Goal: Information Seeking & Learning: Learn about a topic

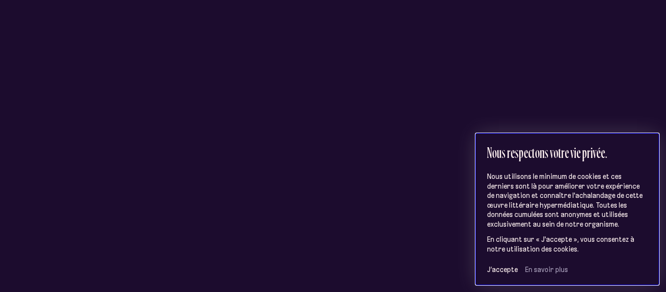
click at [504, 274] on div "Nous respectons votre vie privée. Nous utilisons le minimum de cookies et ces d…" at bounding box center [567, 210] width 183 height 152
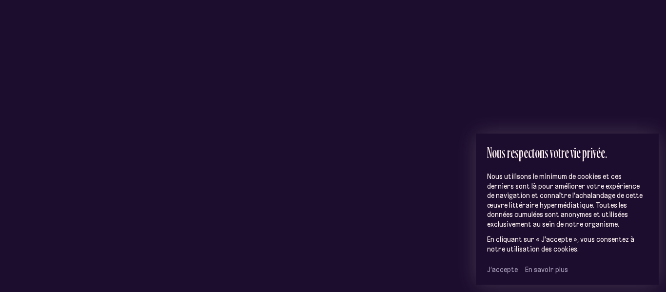
click at [504, 273] on span "J’accepte" at bounding box center [502, 269] width 31 height 9
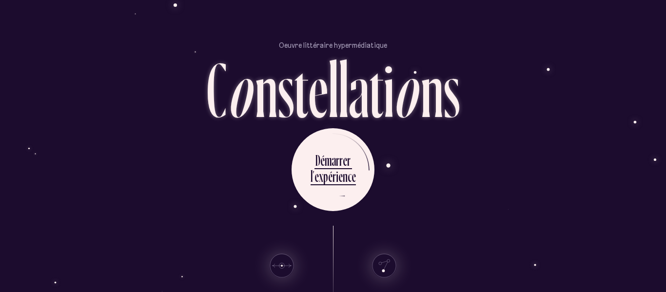
scroll to position [73, 0]
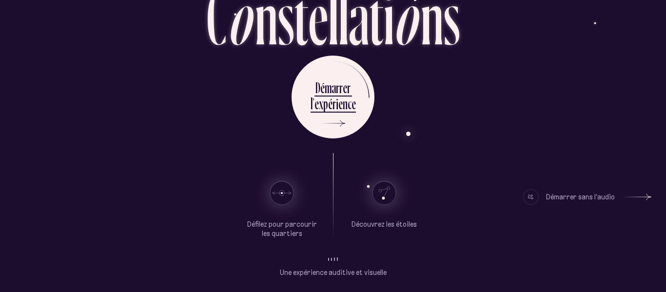
drag, startPoint x: 214, startPoint y: 149, endPoint x: 132, endPoint y: 155, distance: 82.6
click at [132, 155] on div "Oeuvre littéraire hypermédiatique C o n s t e l l a t i o n s D é m a r r e r l…" at bounding box center [332, 73] width 585 height 292
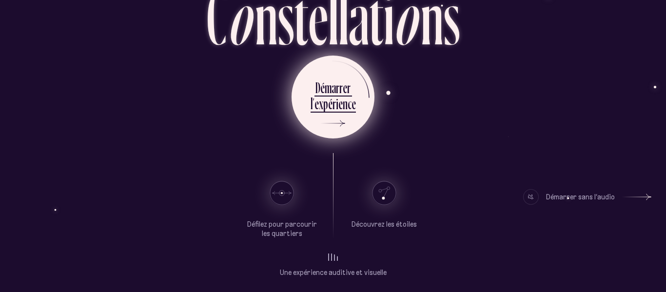
click at [329, 110] on div "é" at bounding box center [330, 103] width 4 height 19
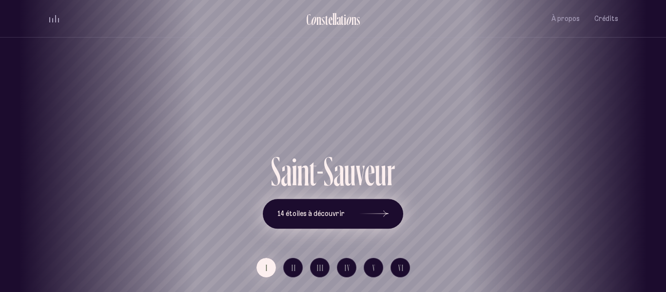
click at [338, 210] on span "14 étoiles à découvrir" at bounding box center [310, 214] width 67 height 8
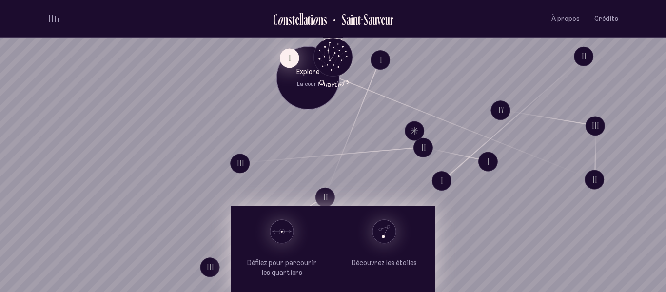
click at [286, 66] on button "I" at bounding box center [289, 57] width 19 height 19
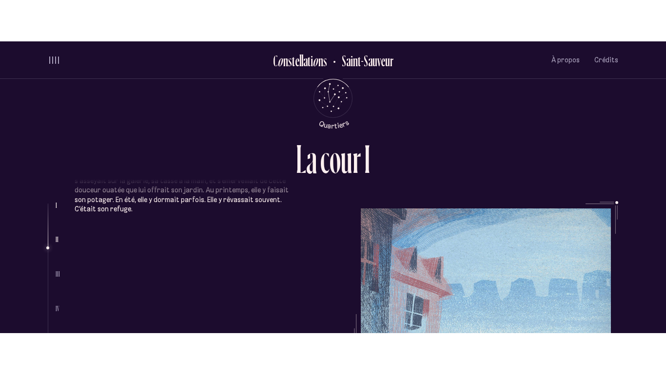
scroll to position [377, 0]
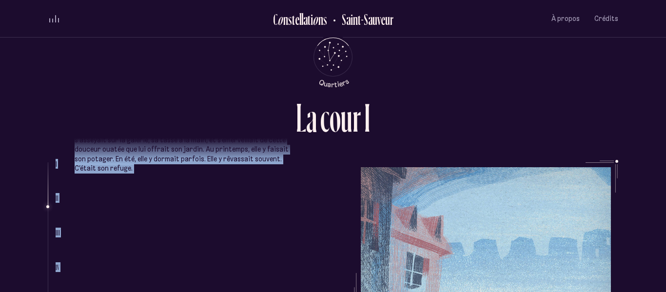
drag, startPoint x: 476, startPoint y: 176, endPoint x: 453, endPoint y: 141, distance: 42.1
click at [453, 141] on div "L a c o u r I I II III IV V Complètement sous le charme, elle avait signé le ba…" at bounding box center [332, 146] width 585 height 292
click at [453, 141] on div "L a c o u r I" at bounding box center [333, 128] width 570 height 62
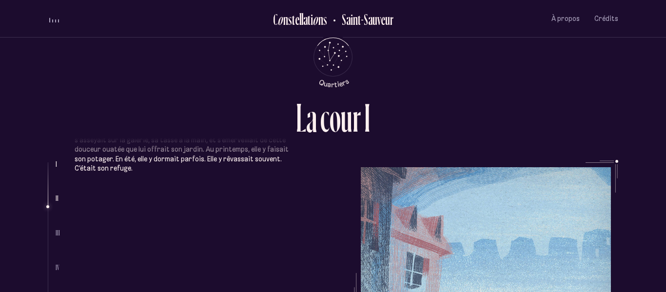
drag, startPoint x: 453, startPoint y: 141, endPoint x: 387, endPoint y: 124, distance: 68.8
click at [387, 124] on div "L a c o u r I" at bounding box center [333, 128] width 570 height 62
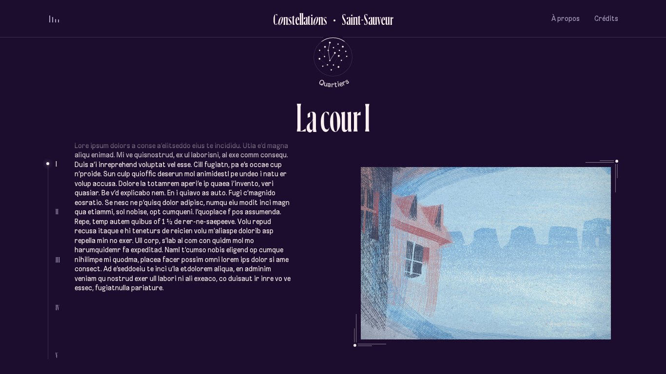
scroll to position [0, 0]
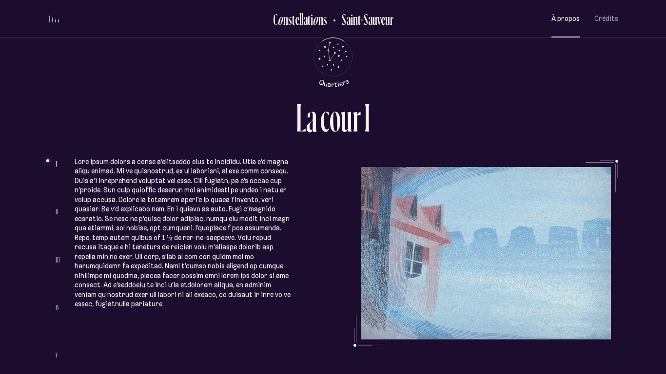
click at [567, 17] on span "À propos" at bounding box center [565, 19] width 28 height 8
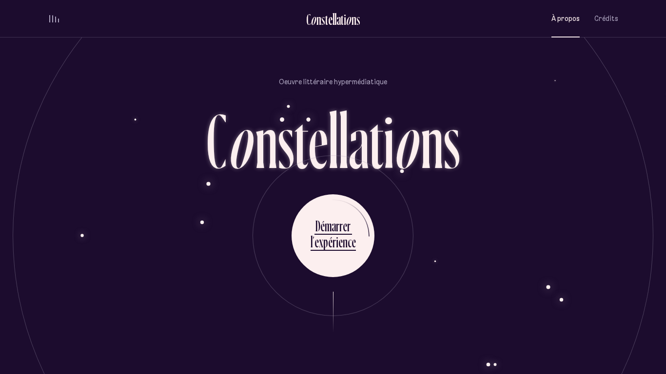
scroll to position [900, 0]
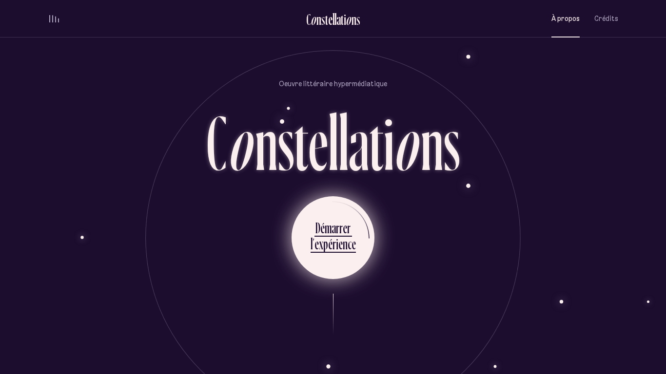
click at [334, 234] on div "r" at bounding box center [333, 243] width 3 height 19
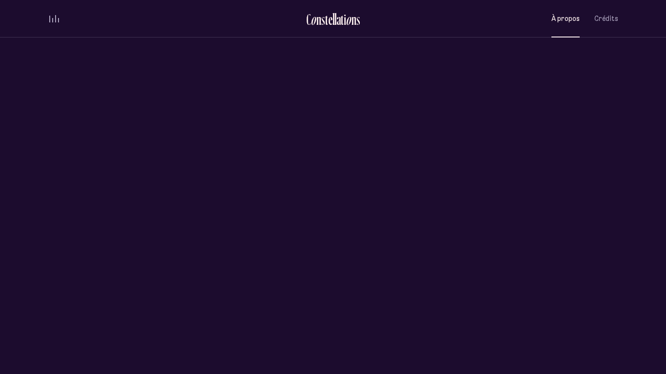
scroll to position [0, 0]
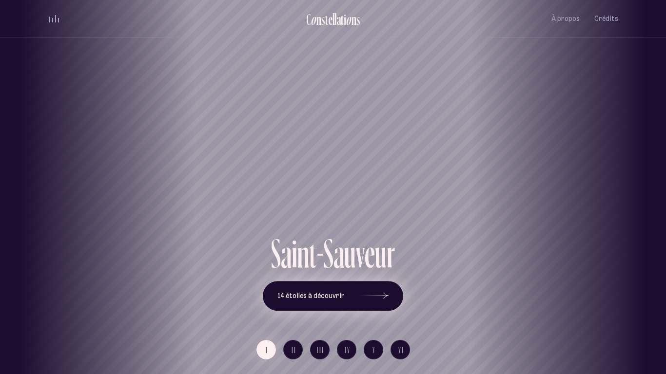
click at [339, 291] on span "14 étoiles à découvrir" at bounding box center [310, 296] width 67 height 8
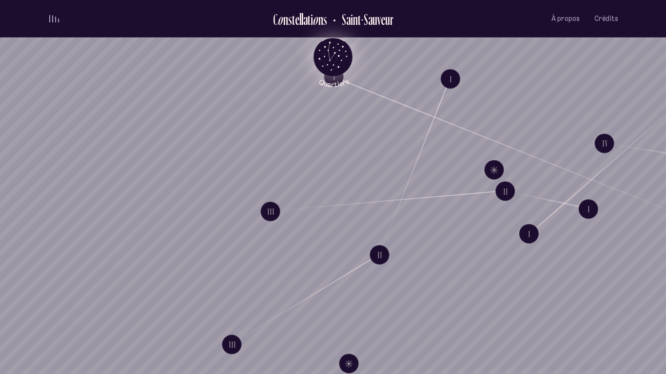
click at [344, 58] on icon "Quartiers" at bounding box center [333, 73] width 57 height 30
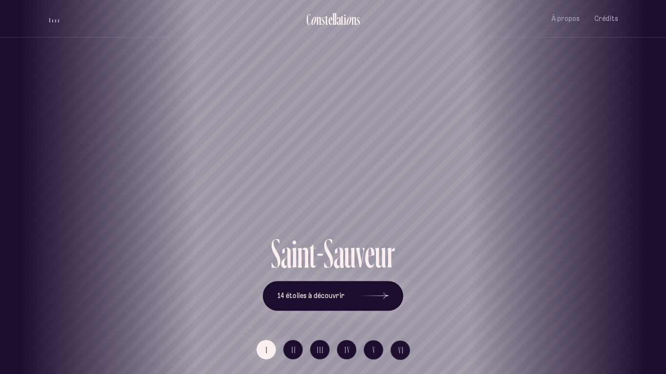
click at [326, 291] on div "[GEOGRAPHIC_DATA] [GEOGRAPHIC_DATA] [GEOGRAPHIC_DATA][PERSON_NAME][GEOGRAPHIC_D…" at bounding box center [333, 187] width 666 height 374
click at [348, 291] on div "[GEOGRAPHIC_DATA] [GEOGRAPHIC_DATA] [GEOGRAPHIC_DATA][PERSON_NAME][GEOGRAPHIC_D…" at bounding box center [333, 187] width 666 height 374
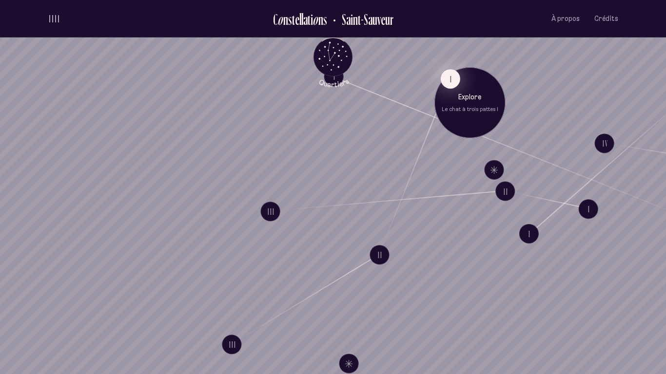
click at [453, 83] on button "I" at bounding box center [450, 78] width 19 height 19
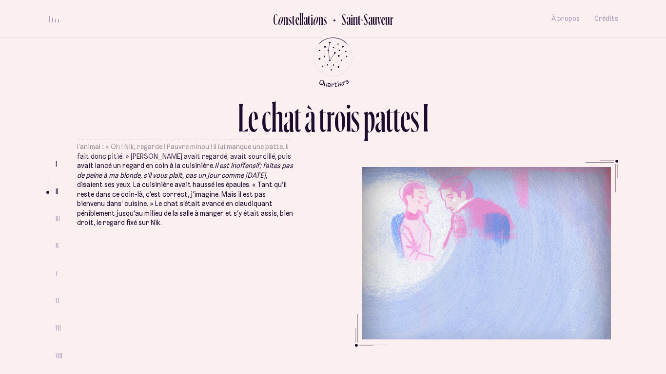
scroll to position [368, 0]
click at [601, 17] on span "Crédits" at bounding box center [606, 19] width 24 height 8
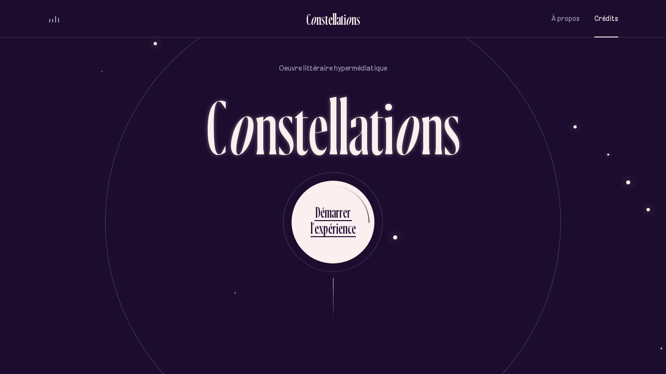
scroll to position [2399, 0]
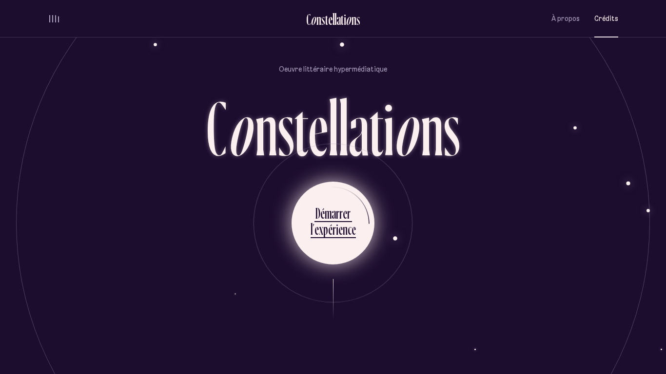
click at [333, 213] on div "a" at bounding box center [333, 213] width 4 height 19
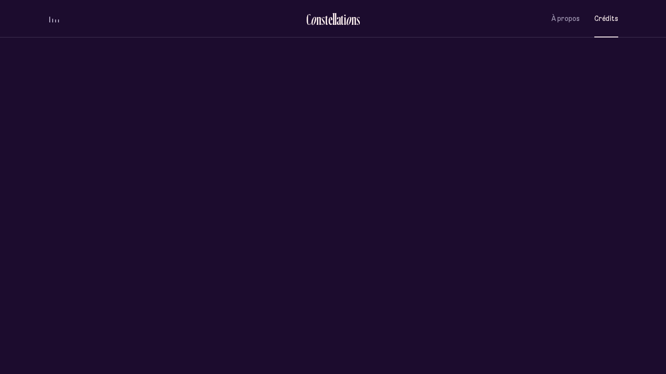
scroll to position [0, 0]
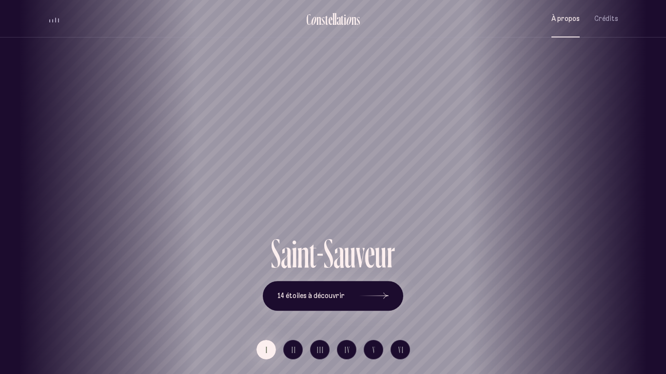
click at [558, 16] on span "À propos" at bounding box center [565, 19] width 28 height 8
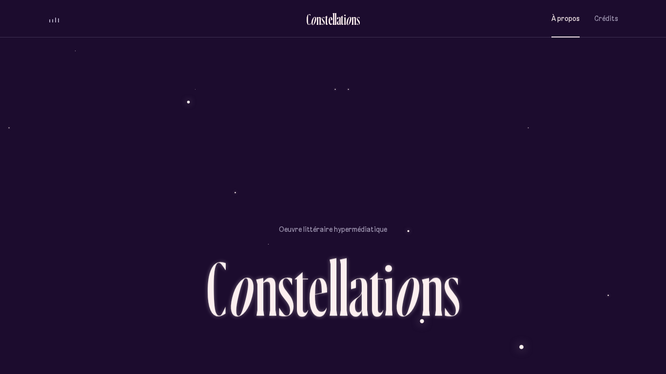
scroll to position [902, 0]
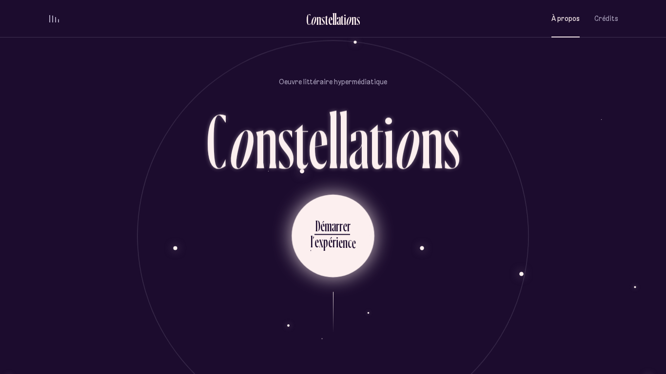
click at [332, 234] on div "r" at bounding box center [333, 242] width 3 height 19
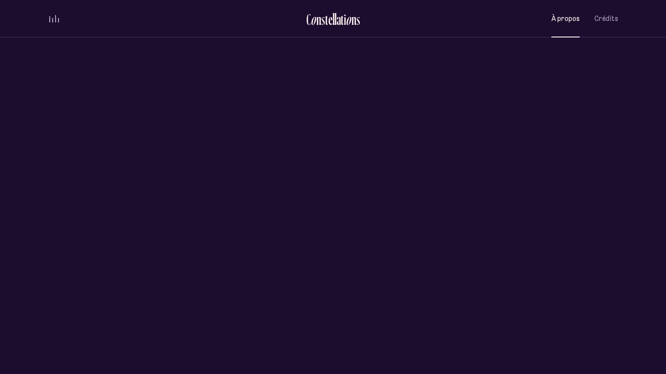
scroll to position [0, 0]
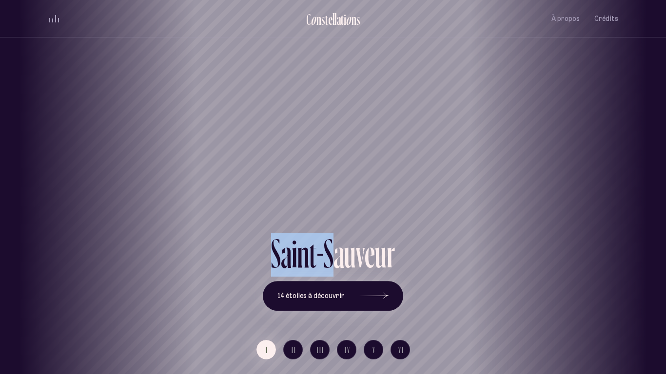
drag, startPoint x: 332, startPoint y: 237, endPoint x: 263, endPoint y: 225, distance: 70.3
click at [263, 225] on div "[GEOGRAPHIC_DATA] [GEOGRAPHIC_DATA] [GEOGRAPHIC_DATA][PERSON_NAME][GEOGRAPHIC_D…" at bounding box center [333, 187] width 666 height 374
click at [264, 225] on div "Saint-Sauveur" at bounding box center [332, 199] width 651 height 70
drag, startPoint x: 297, startPoint y: 171, endPoint x: 181, endPoint y: 165, distance: 115.7
click at [181, 165] on div "Saint-Sauveur" at bounding box center [217, 199] width 651 height 70
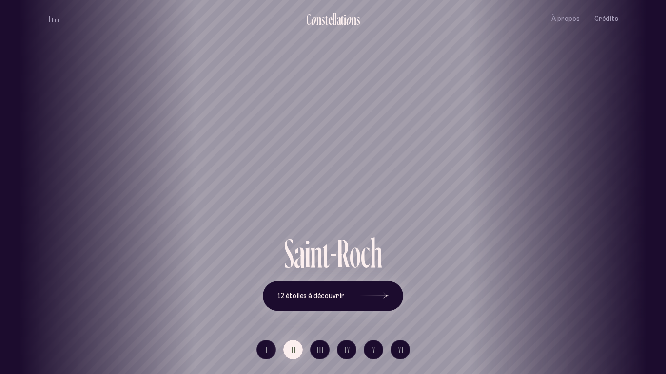
drag, startPoint x: 339, startPoint y: 204, endPoint x: 248, endPoint y: 186, distance: 92.4
click at [248, 186] on h1 "Saint-Roch" at bounding box center [243, 198] width 622 height 40
click at [580, 204] on h1 "Limoilou" at bounding box center [333, 198] width 622 height 40
drag, startPoint x: 577, startPoint y: 204, endPoint x: 373, endPoint y: 178, distance: 205.3
click at [373, 178] on h1 "Limoilou" at bounding box center [203, 198] width 622 height 40
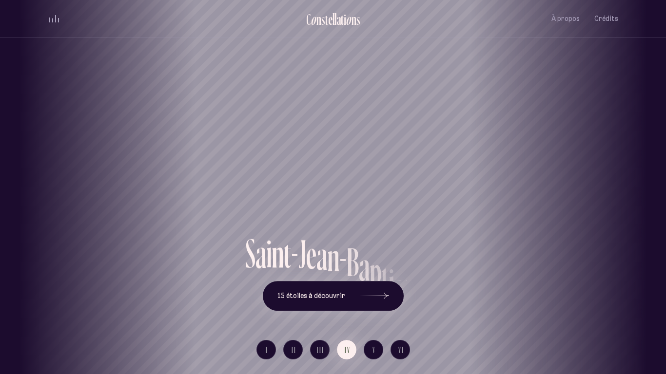
drag, startPoint x: 475, startPoint y: 189, endPoint x: 329, endPoint y: 156, distance: 149.9
click at [329, 156] on div "[GEOGRAPHIC_DATA] [GEOGRAPHIC_DATA] [GEOGRAPHIC_DATA][PERSON_NAME][GEOGRAPHIC_D…" at bounding box center [333, 187] width 666 height 374
drag, startPoint x: 494, startPoint y: 205, endPoint x: 294, endPoint y: 183, distance: 201.5
click at [294, 183] on h1 "Saint-Jean-[PERSON_NAME]" at bounding box center [277, 198] width 622 height 40
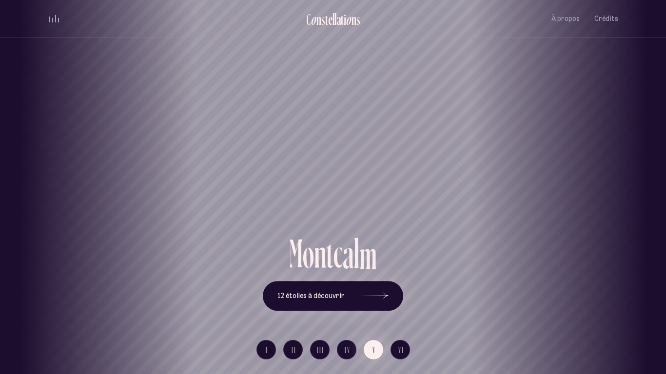
drag, startPoint x: 360, startPoint y: 184, endPoint x: 181, endPoint y: 155, distance: 181.2
click at [181, 155] on div "[GEOGRAPHIC_DATA] [GEOGRAPHIC_DATA] [GEOGRAPHIC_DATA][PERSON_NAME][GEOGRAPHIC_D…" at bounding box center [333, 187] width 666 height 374
drag, startPoint x: 366, startPoint y: 173, endPoint x: 130, endPoint y: 140, distance: 237.7
click at [130, 140] on div "Montcalm" at bounding box center [98, 116] width 666 height 233
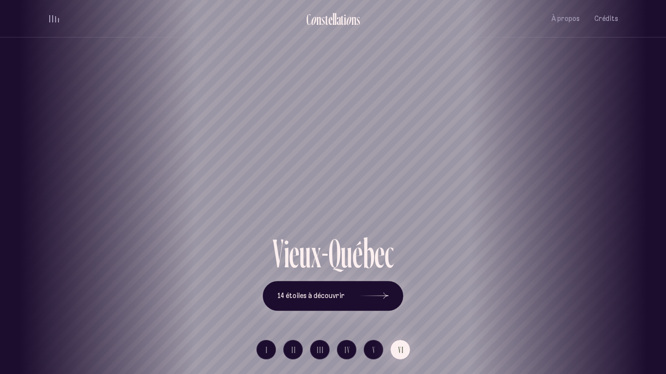
drag, startPoint x: 260, startPoint y: 168, endPoint x: 41, endPoint y: 151, distance: 219.5
click at [41, 151] on div "Vieux-[GEOGRAPHIC_DATA]" at bounding box center [224, 116] width 666 height 233
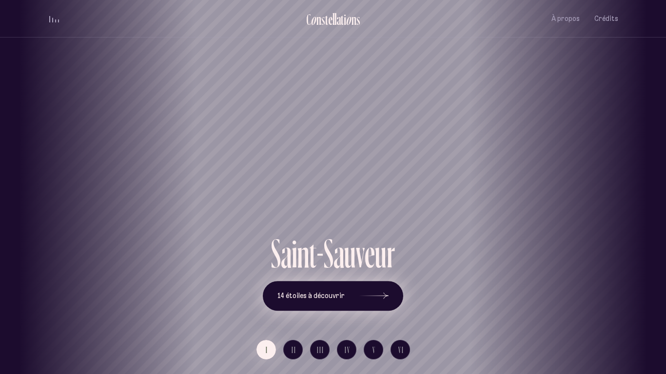
click at [337, 286] on button "14 étoiles à découvrir" at bounding box center [333, 296] width 140 height 30
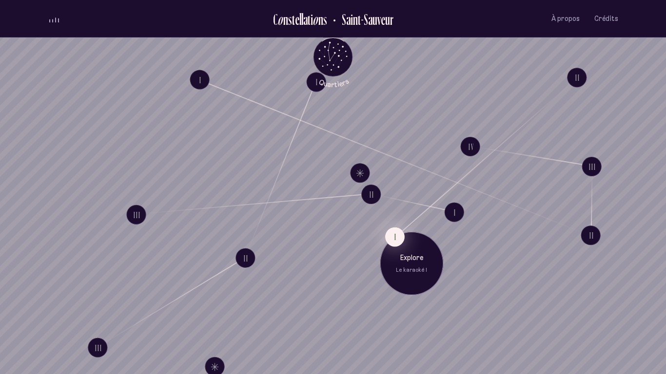
click at [395, 232] on button "I" at bounding box center [394, 236] width 19 height 19
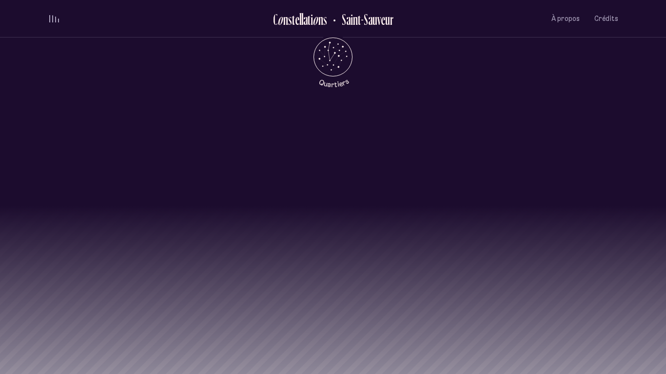
scroll to position [739, 0]
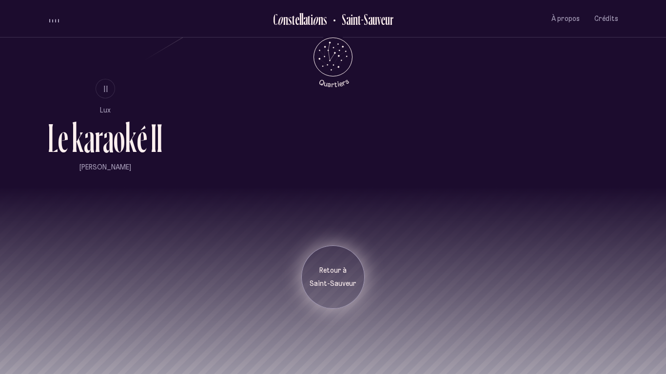
click at [327, 273] on p "Retour à" at bounding box center [333, 271] width 49 height 10
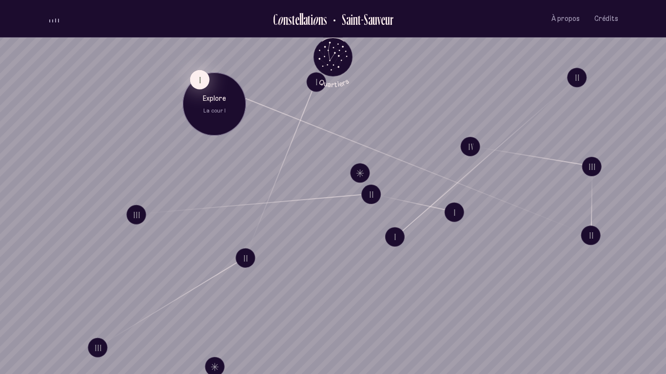
click at [201, 79] on button "I" at bounding box center [199, 79] width 19 height 19
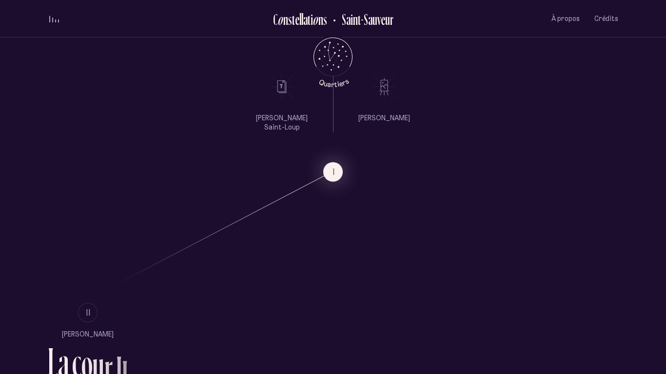
scroll to position [527, 0]
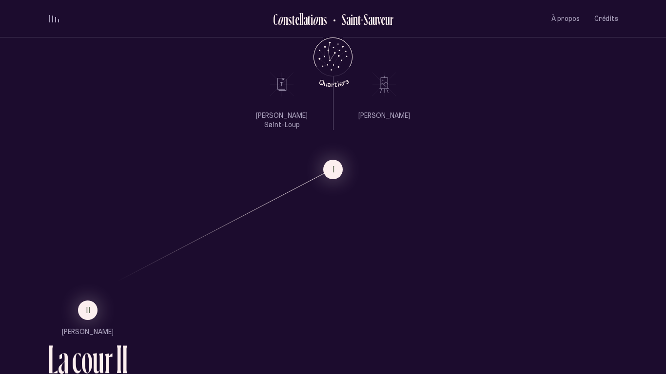
click at [95, 291] on li "II" at bounding box center [88, 310] width 80 height 19
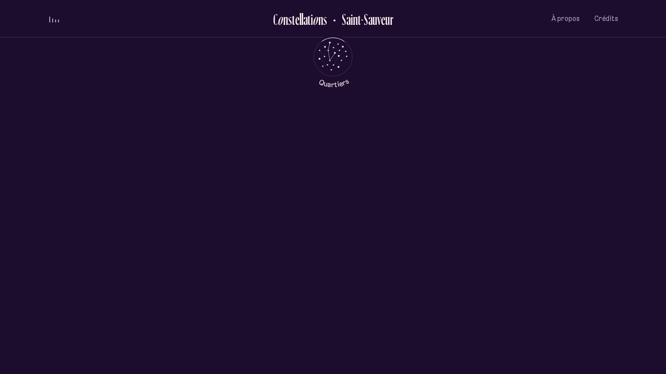
scroll to position [0, 0]
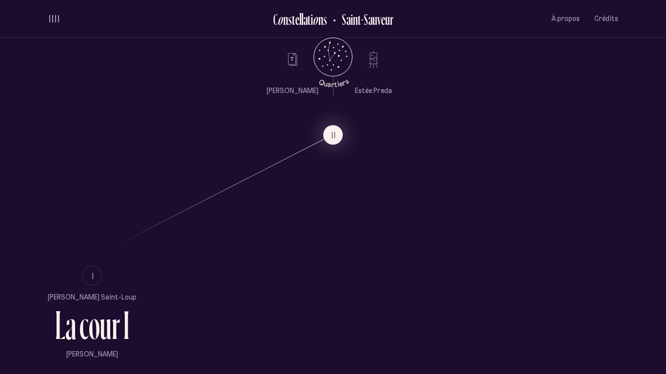
scroll to position [552, 0]
click at [92, 280] on span "I" at bounding box center [93, 275] width 2 height 8
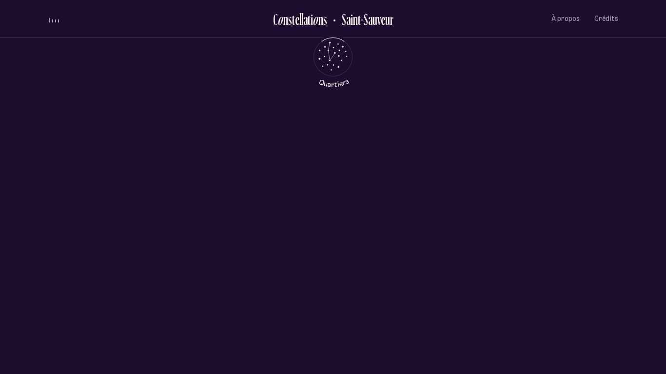
scroll to position [0, 0]
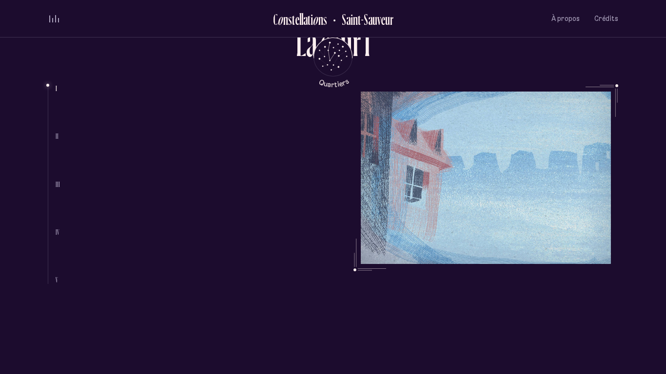
scroll to position [441, 0]
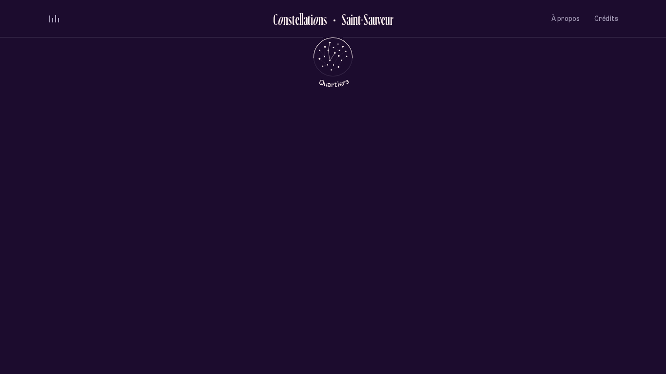
click at [179, 274] on div "[PERSON_NAME] Saint-Loup [PERSON_NAME]" at bounding box center [333, 202] width 666 height 189
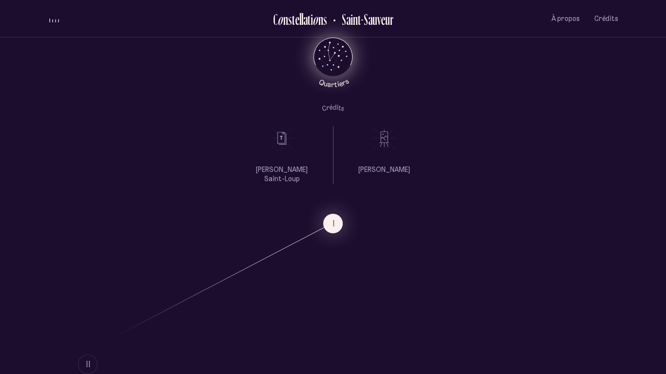
click at [338, 48] on icon "Retour au menu principal" at bounding box center [332, 55] width 29 height 29
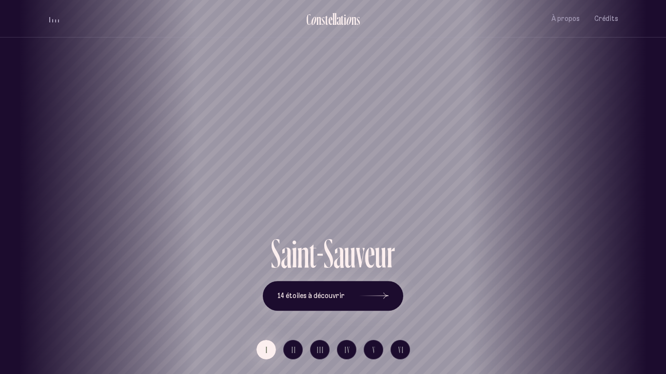
click at [342, 291] on div "[GEOGRAPHIC_DATA] [GEOGRAPHIC_DATA] [GEOGRAPHIC_DATA][PERSON_NAME][GEOGRAPHIC_D…" at bounding box center [333, 187] width 666 height 374
click at [346, 291] on span "IV" at bounding box center [348, 350] width 6 height 8
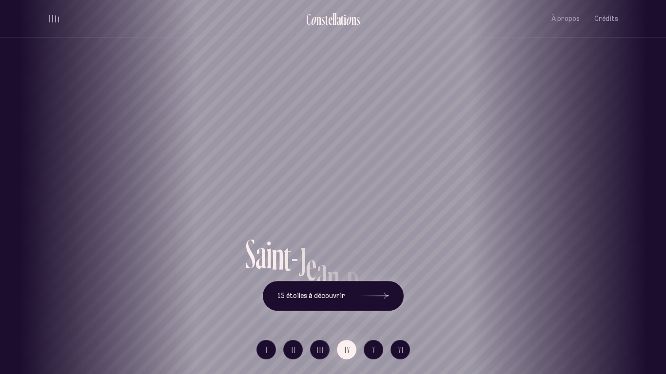
click at [327, 150] on div "Saint-Jean-[PERSON_NAME]" at bounding box center [333, 116] width 666 height 233
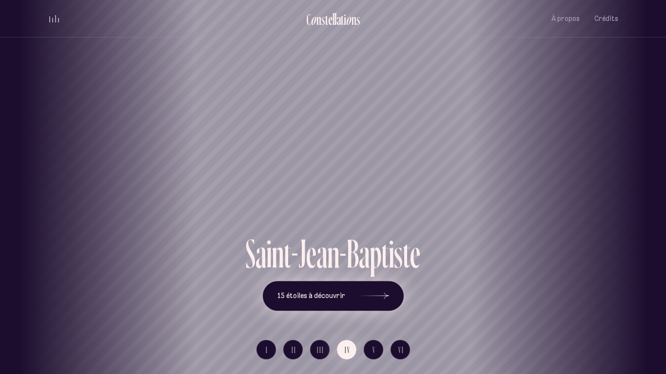
click at [329, 291] on button "15 étoiles à découvrir" at bounding box center [333, 296] width 141 height 30
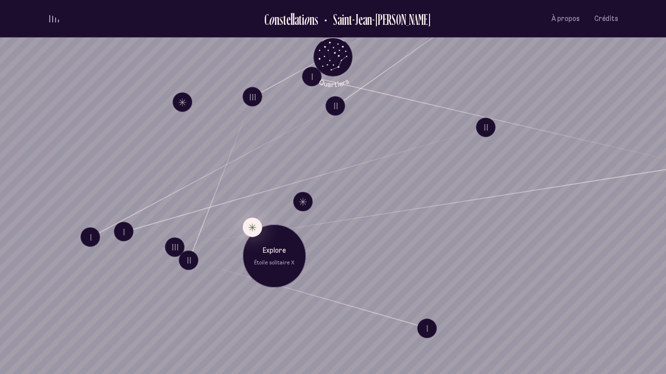
click at [264, 236] on div "Explore Étoile solitaire X" at bounding box center [274, 256] width 63 height 63
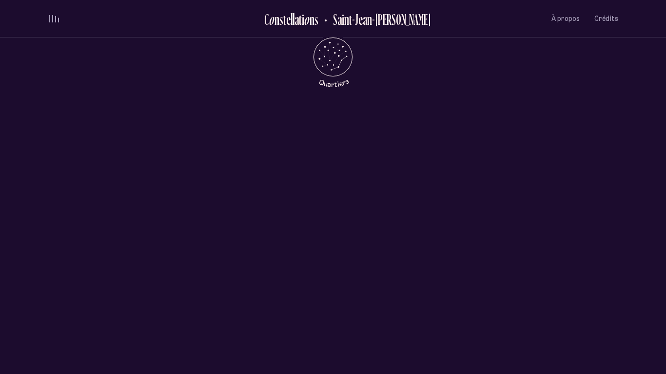
scroll to position [468, 0]
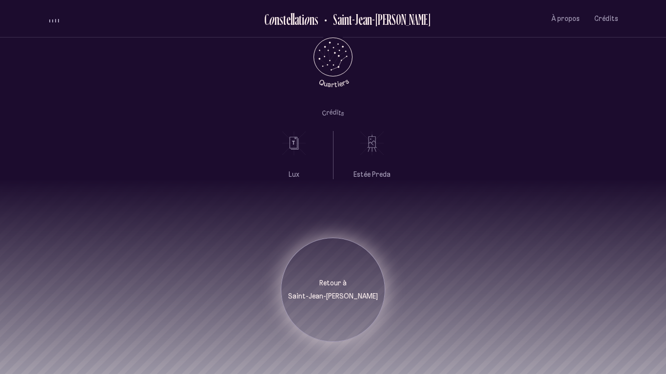
click at [326, 279] on p "Retour à" at bounding box center [333, 284] width 90 height 10
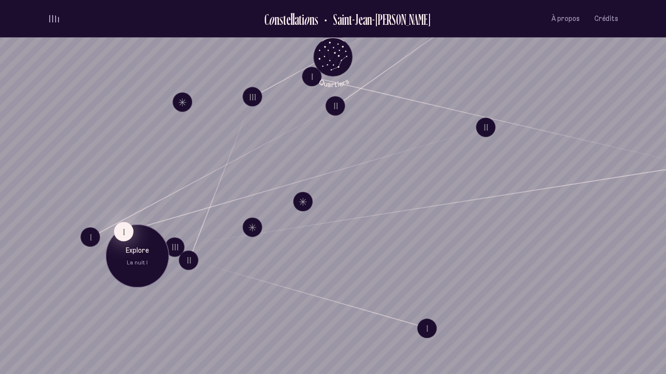
click at [130, 231] on button "I" at bounding box center [123, 231] width 19 height 19
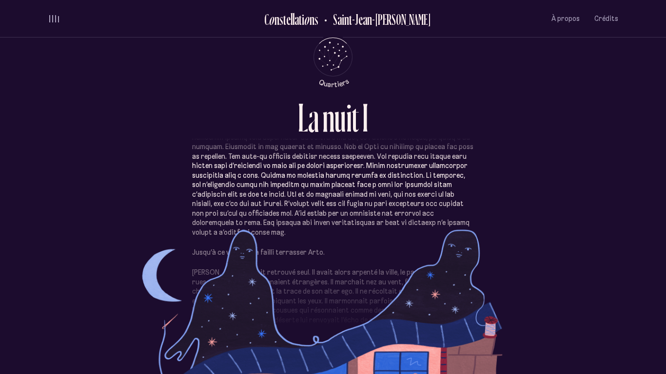
scroll to position [64, 0]
click at [130, 231] on div "Jusqu’à ce virus qui a failli terrasser Arto. [PERSON_NAME] s’était retrouvé se…" at bounding box center [333, 245] width 570 height 229
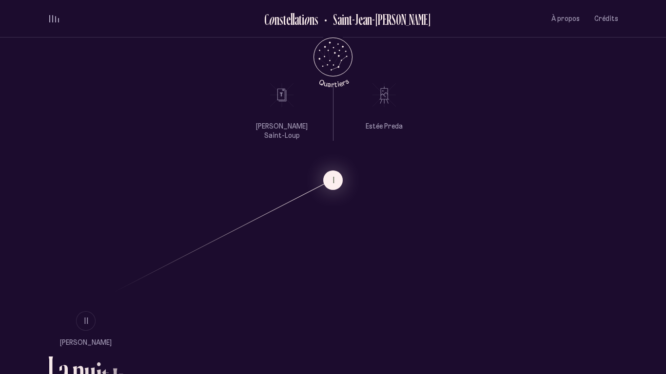
scroll to position [519, 0]
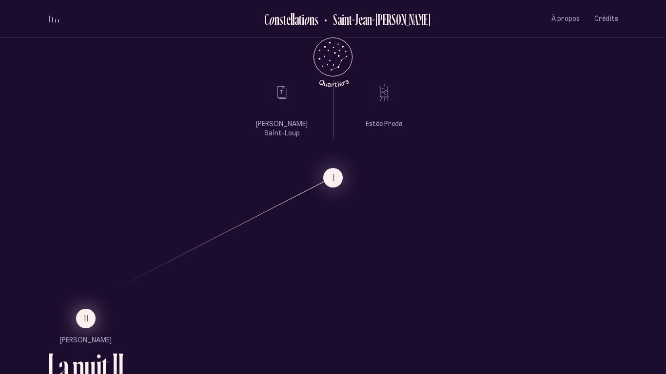
click at [91, 291] on button "II" at bounding box center [85, 318] width 19 height 19
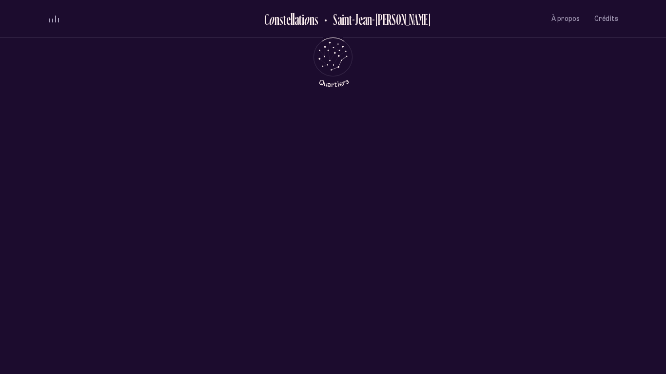
scroll to position [0, 0]
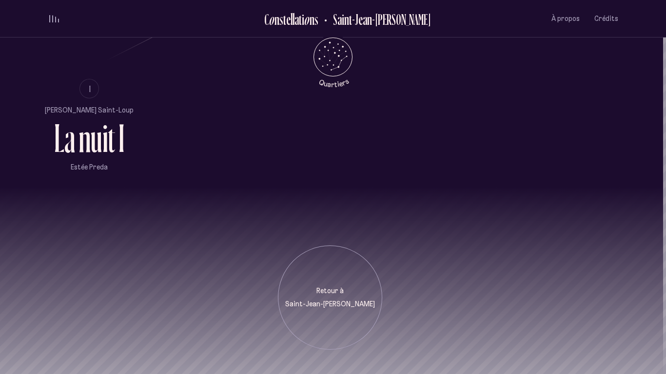
scroll to position [738, 4]
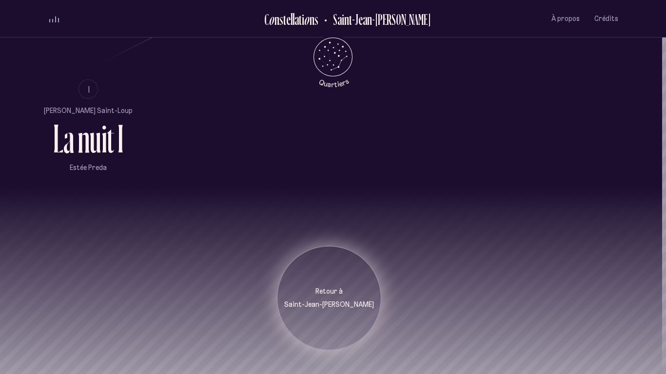
click at [362, 278] on div "Retour à Saint-Jean-[PERSON_NAME]" at bounding box center [329, 298] width 104 height 104
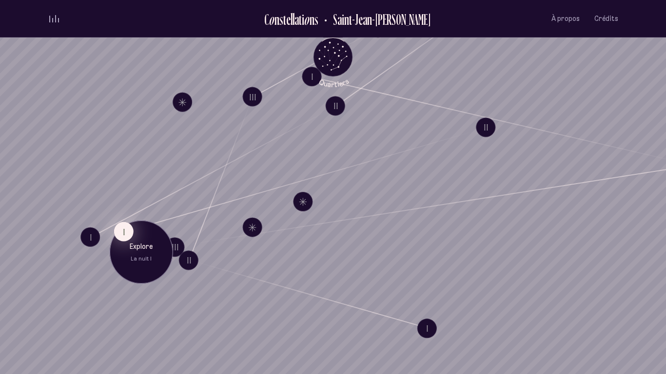
click at [123, 238] on button "I" at bounding box center [123, 231] width 19 height 19
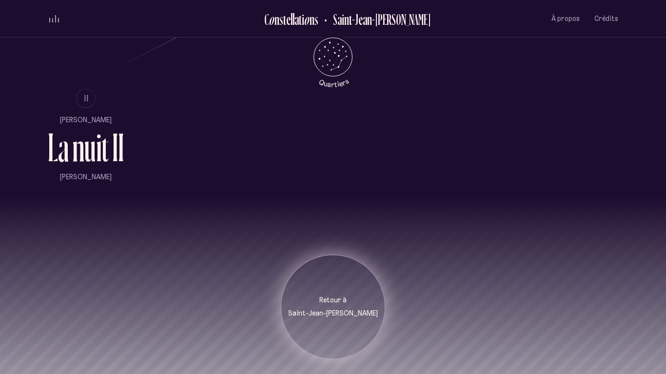
click at [339, 291] on p "Saint-Jean-[PERSON_NAME]" at bounding box center [333, 314] width 90 height 10
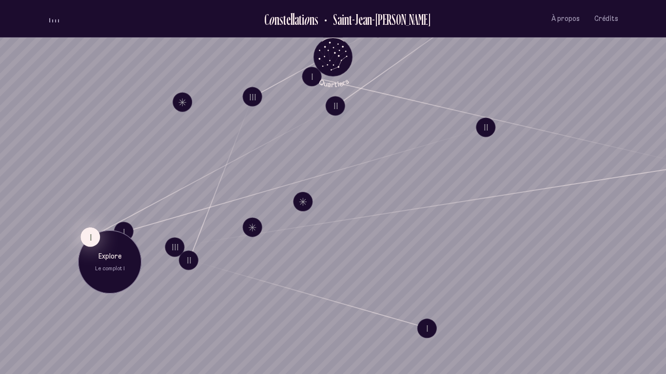
click at [85, 235] on button "I" at bounding box center [89, 237] width 19 height 19
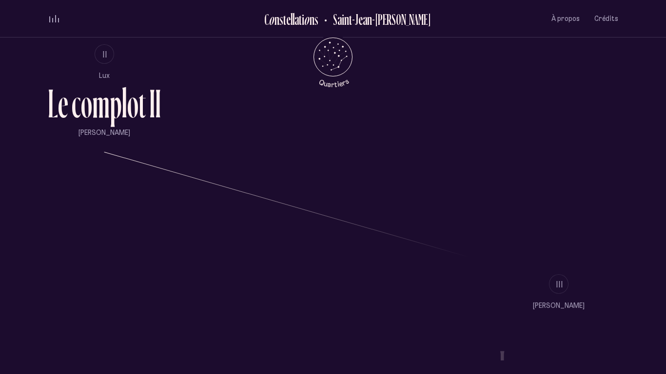
scroll to position [968, 0]
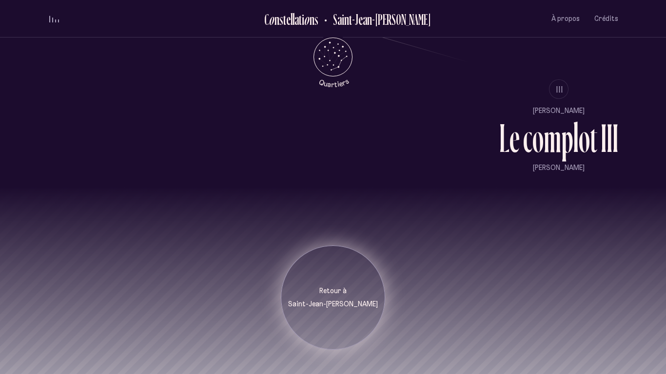
click at [336, 291] on p "Saint-Jean-[PERSON_NAME]" at bounding box center [333, 305] width 90 height 10
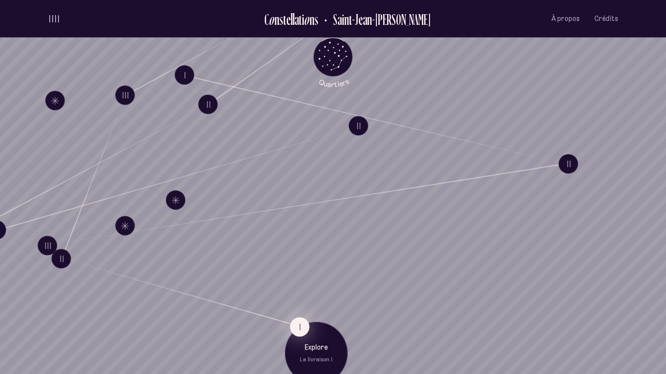
click at [301, 291] on button "I" at bounding box center [299, 326] width 19 height 19
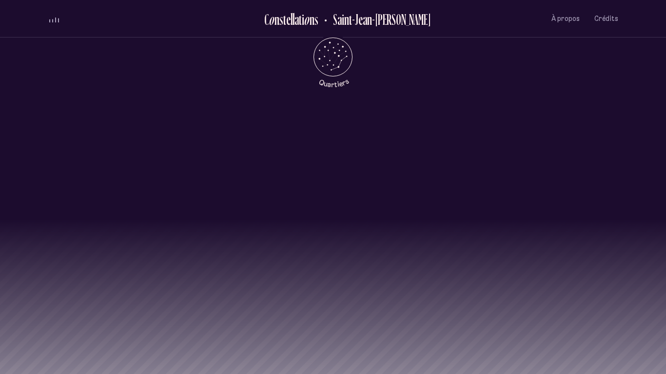
scroll to position [1199, 0]
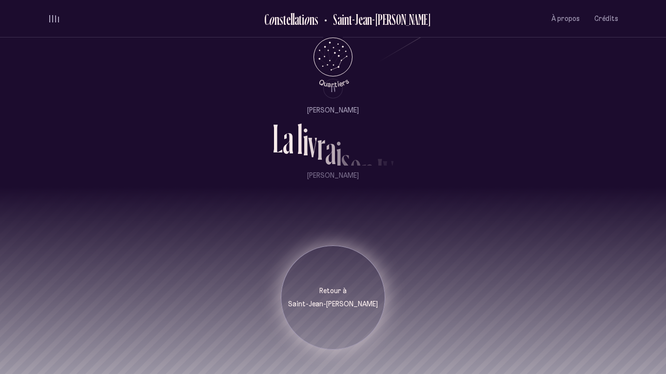
click at [345, 291] on div "Retour à Saint-Jean-[PERSON_NAME]" at bounding box center [333, 298] width 104 height 104
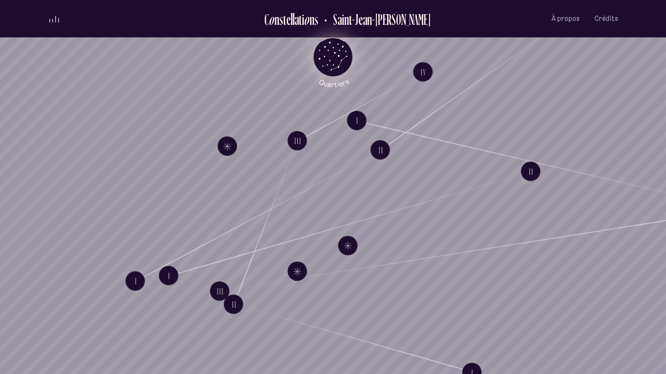
click at [332, 50] on icon "Retour au menu principal" at bounding box center [332, 55] width 29 height 29
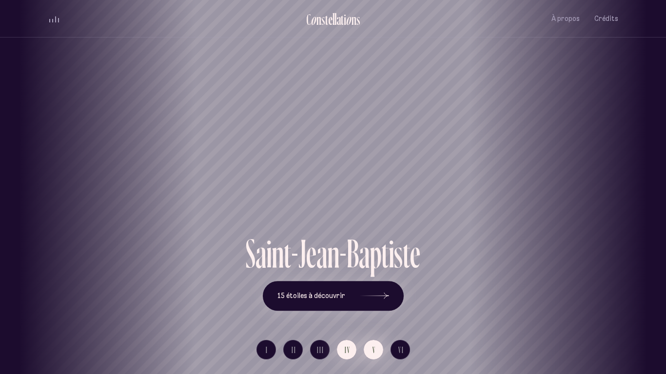
click at [372, 291] on span "V" at bounding box center [373, 350] width 3 height 8
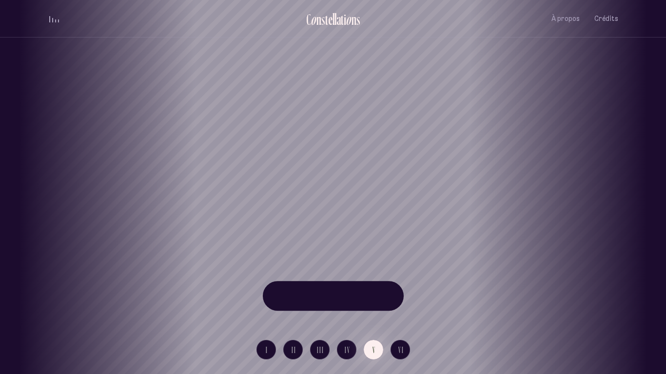
click at [392, 291] on div "[GEOGRAPHIC_DATA] [GEOGRAPHIC_DATA] [GEOGRAPHIC_DATA][PERSON_NAME][GEOGRAPHIC_D…" at bounding box center [333, 187] width 666 height 374
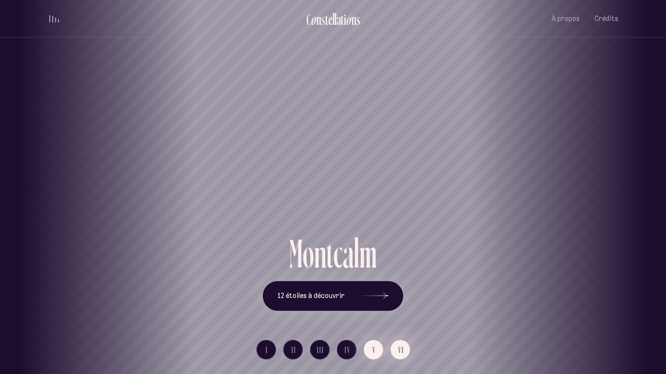
click at [396, 291] on button "VI" at bounding box center [399, 349] width 19 height 19
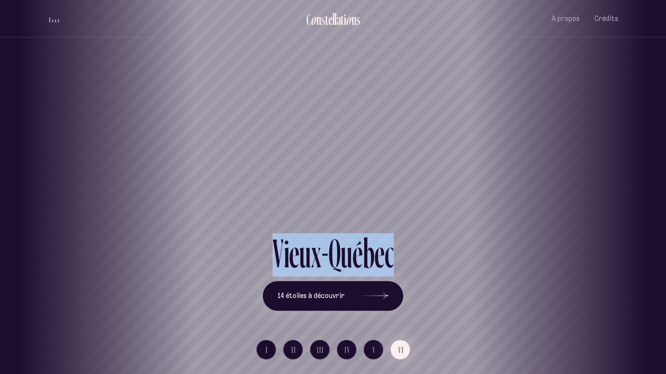
drag, startPoint x: 437, startPoint y: 266, endPoint x: 262, endPoint y: 236, distance: 177.6
click at [262, 236] on div "V i e u x - Q u é b e c 14 étoiles à découvrir" at bounding box center [333, 271] width 570 height 77
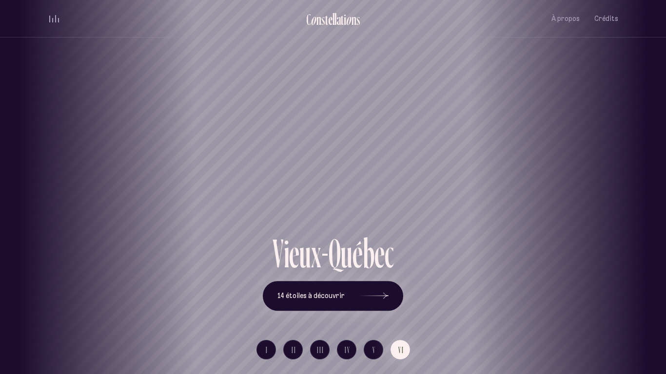
click at [293, 212] on h1 "Vieux-[GEOGRAPHIC_DATA]" at bounding box center [333, 198] width 622 height 40
click at [332, 291] on span "14 étoiles à découvrir" at bounding box center [310, 296] width 67 height 8
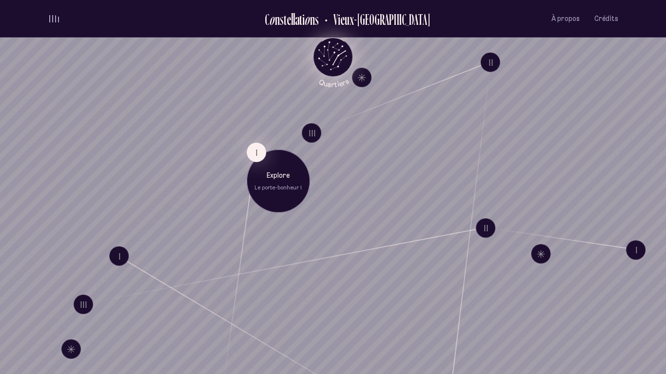
drag, startPoint x: 308, startPoint y: 178, endPoint x: 304, endPoint y: 193, distance: 14.5
click at [304, 193] on div "Explore Le porte-bonheur I" at bounding box center [278, 181] width 63 height 63
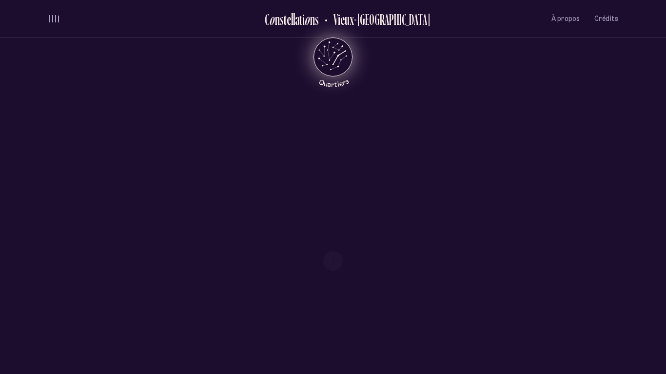
scroll to position [473, 0]
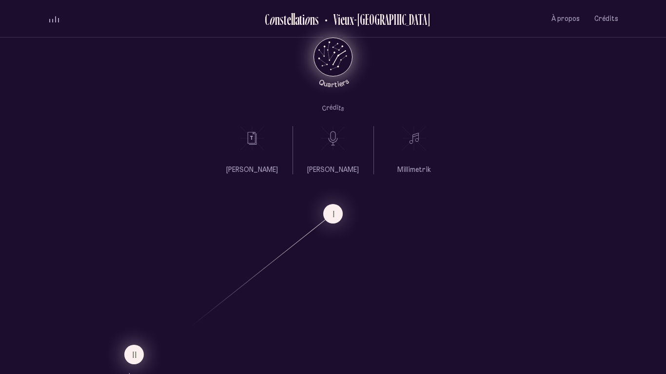
click at [133, 291] on span "II" at bounding box center [135, 355] width 5 height 8
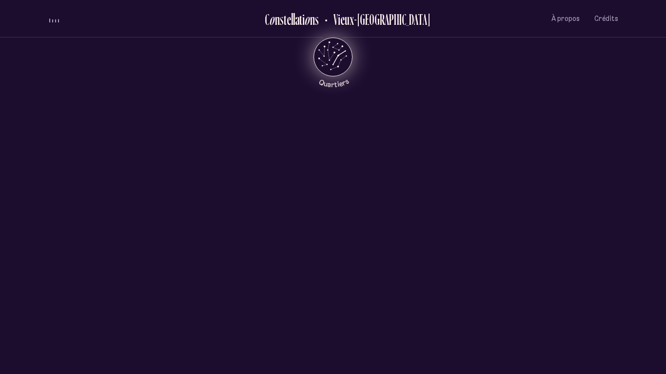
scroll to position [0, 0]
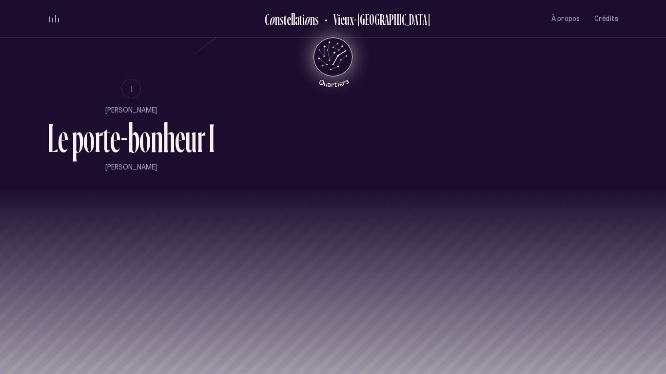
scroll to position [737, 0]
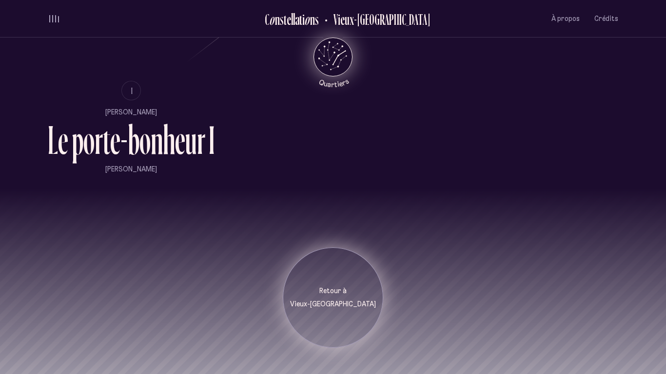
click at [334, 287] on div "Retour à [GEOGRAPHIC_DATA]" at bounding box center [333, 298] width 86 height 23
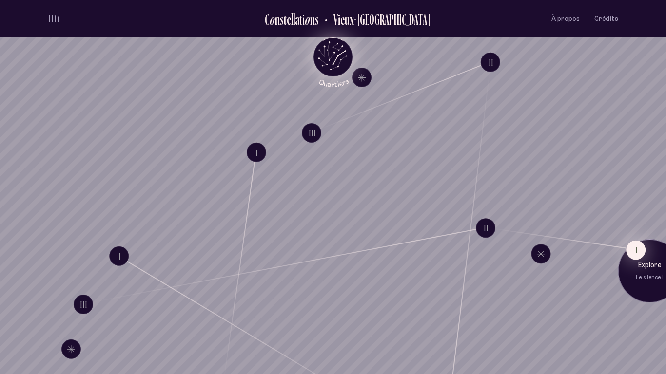
click at [641, 256] on button "I" at bounding box center [635, 249] width 19 height 19
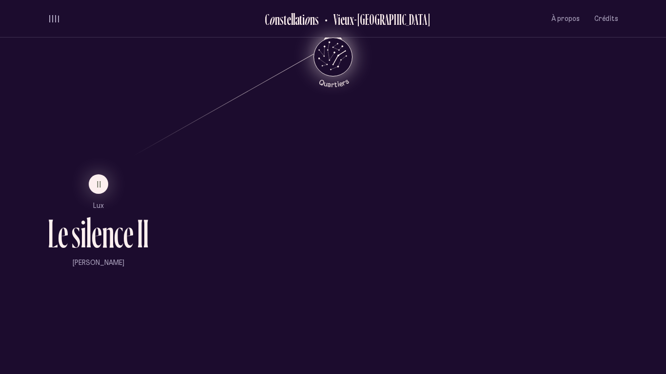
scroll to position [645, 0]
click at [97, 198] on ul "II Lux L e s i l e n c e I I [PERSON_NAME]" at bounding box center [98, 220] width 101 height 94
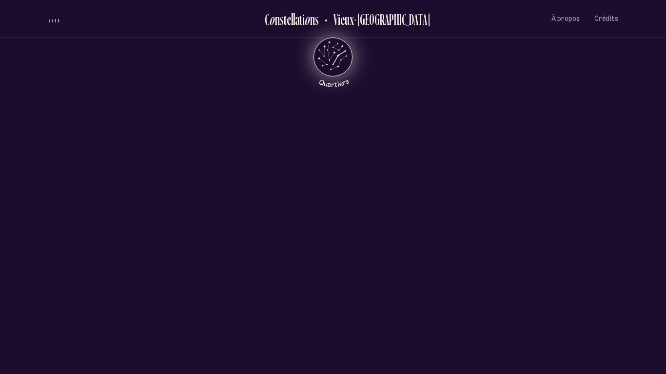
scroll to position [0, 0]
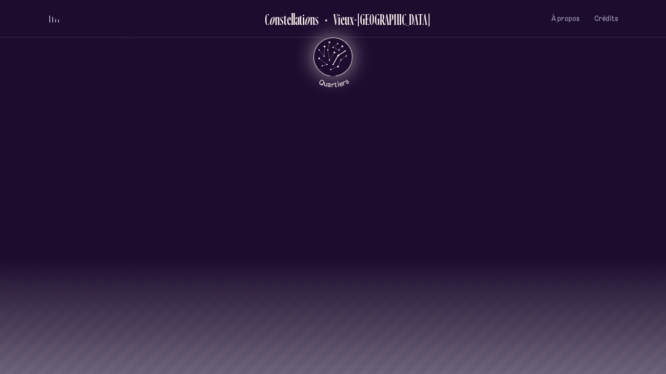
scroll to position [908, 0]
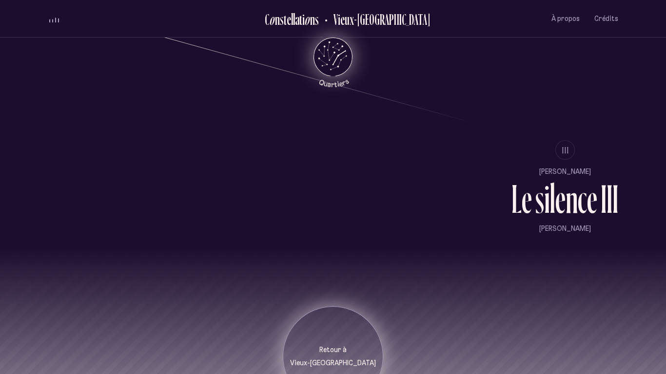
click at [336, 291] on div "Retour à [GEOGRAPHIC_DATA]" at bounding box center [333, 357] width 100 height 100
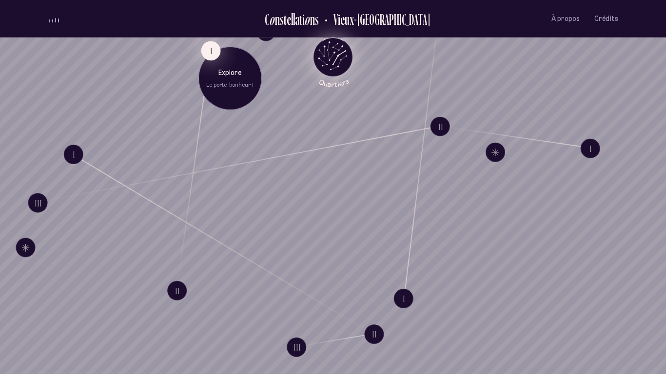
click at [207, 51] on button "I" at bounding box center [210, 50] width 19 height 19
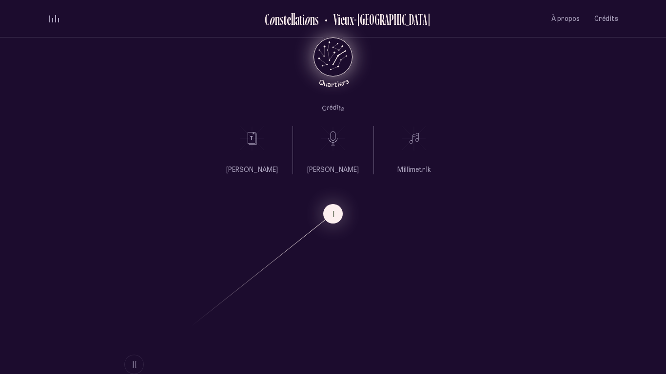
scroll to position [739, 0]
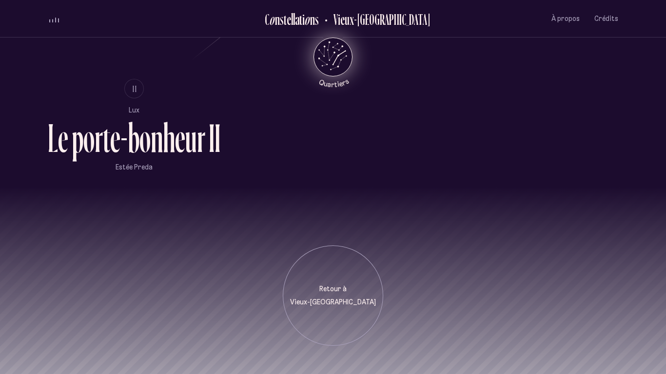
click at [334, 52] on icon "Retour au menu principal" at bounding box center [331, 51] width 7 height 19
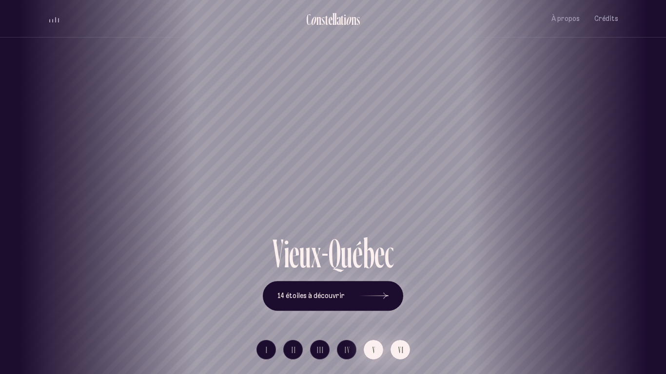
click at [375, 291] on span "V" at bounding box center [373, 350] width 3 height 8
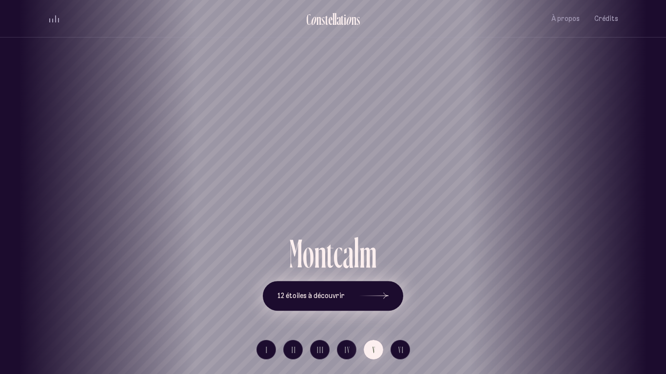
click at [339, 287] on button "12 étoiles à découvrir" at bounding box center [333, 296] width 140 height 30
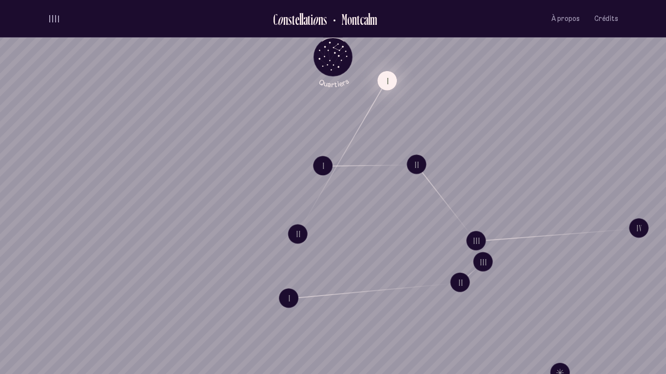
click at [391, 80] on button "I" at bounding box center [386, 80] width 19 height 19
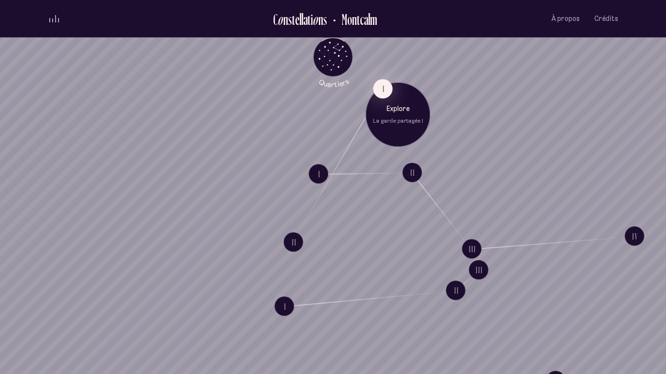
click at [402, 127] on div "Explore La garde partagée I" at bounding box center [398, 114] width 65 height 65
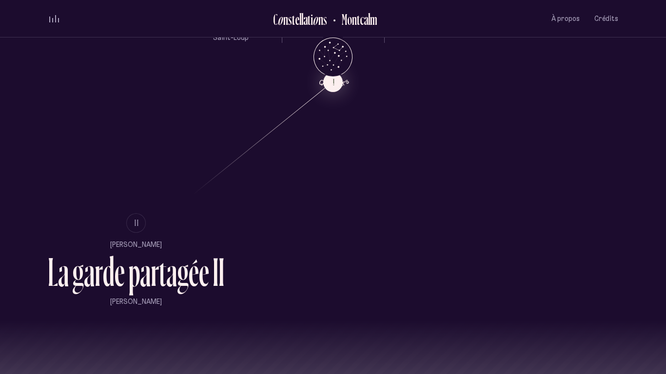
scroll to position [739, 0]
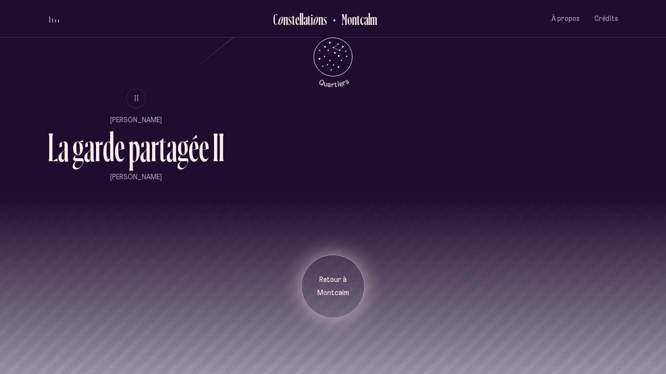
click at [338, 289] on p "Montcalm" at bounding box center [333, 294] width 49 height 10
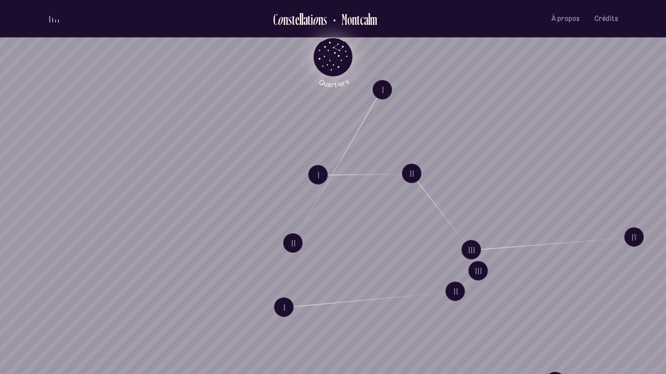
click at [322, 54] on icon "Retour au menu principal" at bounding box center [332, 55] width 29 height 29
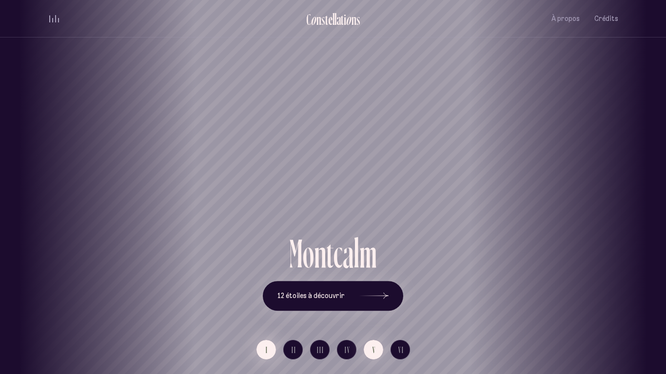
click at [268, 291] on button "I" at bounding box center [265, 349] width 19 height 19
click at [287, 214] on h1 "Saint-Sauveur" at bounding box center [333, 198] width 622 height 40
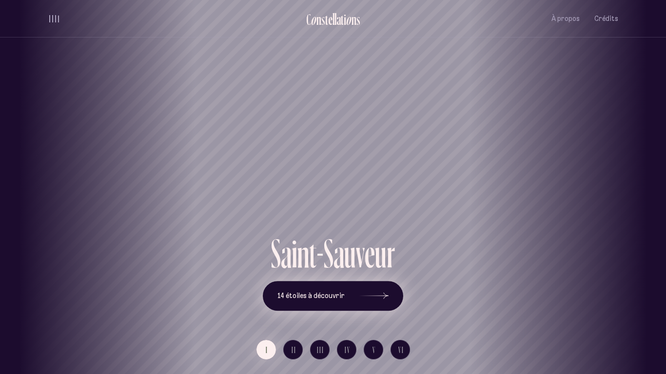
click at [317, 290] on button "14 étoiles à découvrir" at bounding box center [333, 296] width 140 height 30
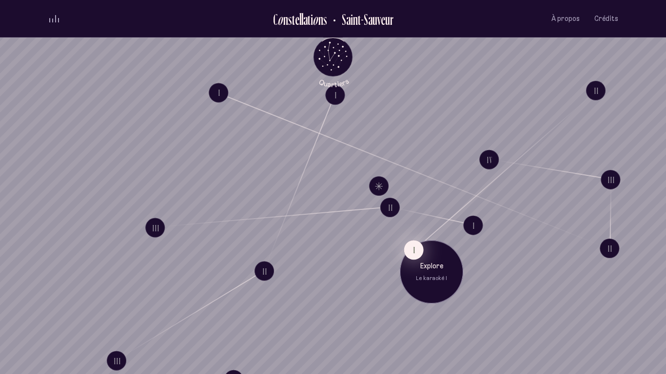
click at [414, 252] on button "I" at bounding box center [413, 249] width 19 height 19
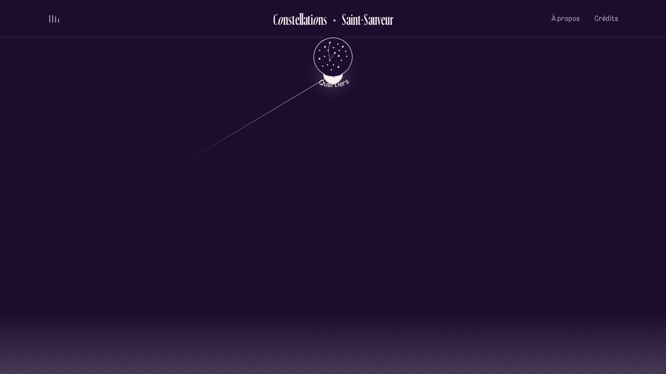
scroll to position [739, 0]
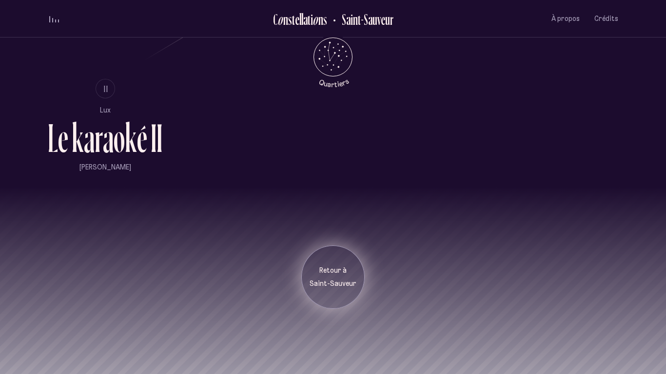
click at [332, 280] on p "Saint-Sauveur" at bounding box center [333, 284] width 49 height 10
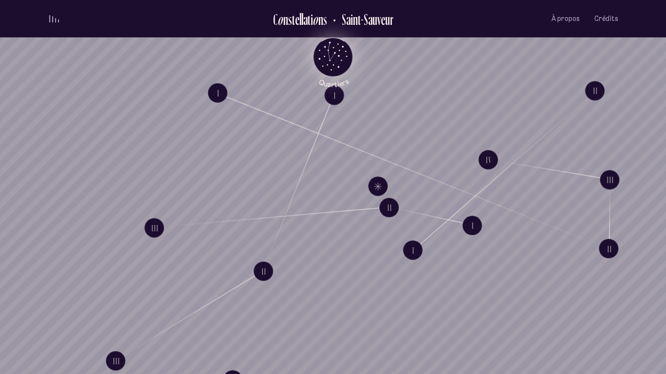
click at [335, 48] on icon "Retour au menu principal" at bounding box center [332, 55] width 29 height 29
